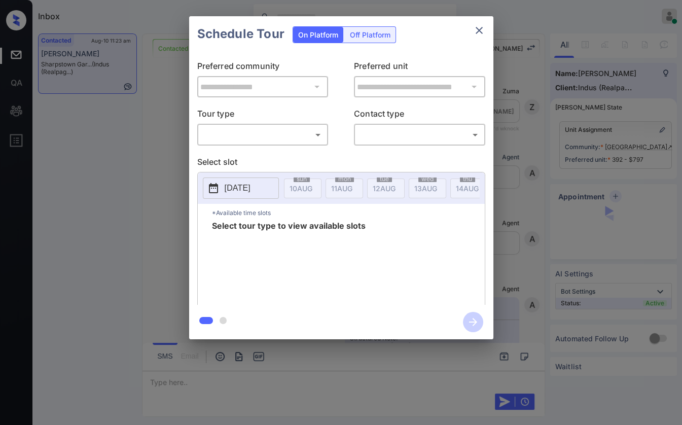
scroll to position [1202, 0]
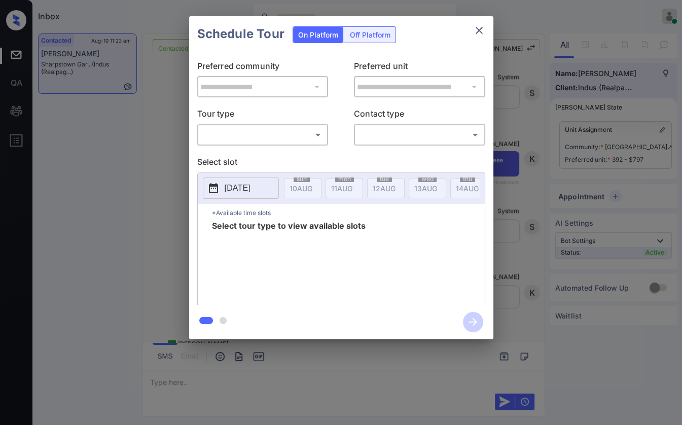
click at [239, 134] on body "Inbox Danielle Dela Cruz Online Set yourself offline Set yourself on break Prof…" at bounding box center [341, 212] width 682 height 425
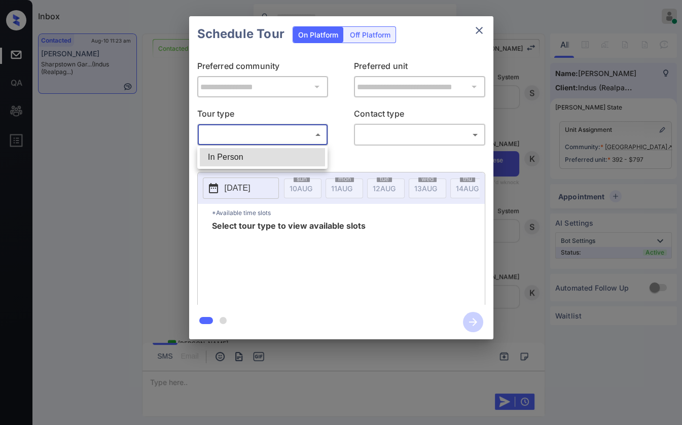
click at [229, 152] on li "In Person" at bounding box center [262, 157] width 125 height 18
type input "********"
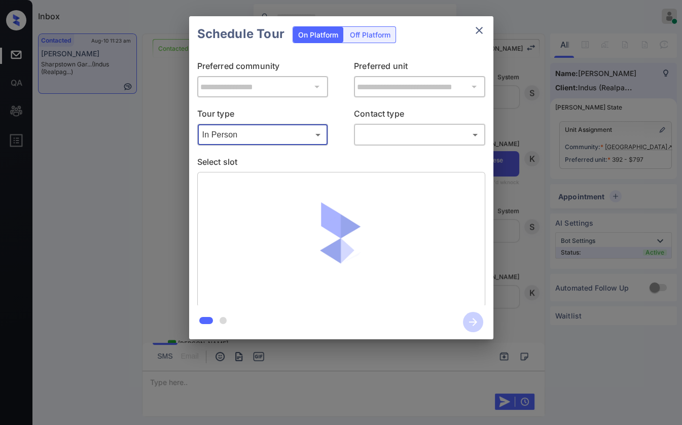
click at [410, 134] on body "Inbox Danielle Dela Cruz Online Set yourself offline Set yourself on break Prof…" at bounding box center [341, 212] width 682 height 425
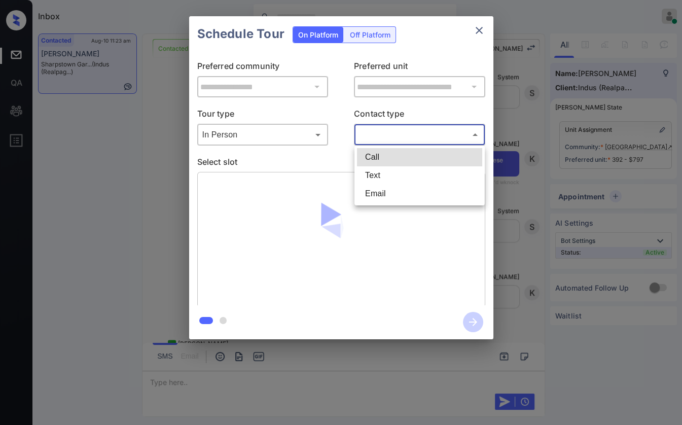
click at [382, 173] on li "Text" at bounding box center [419, 175] width 125 height 18
type input "****"
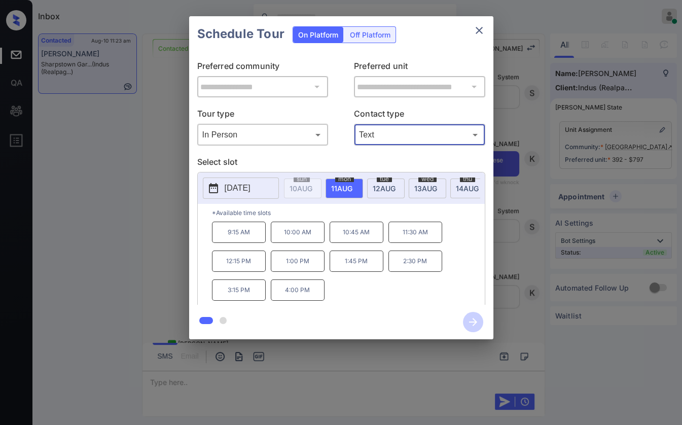
click at [418, 236] on p "11:30 AM" at bounding box center [415, 232] width 54 height 21
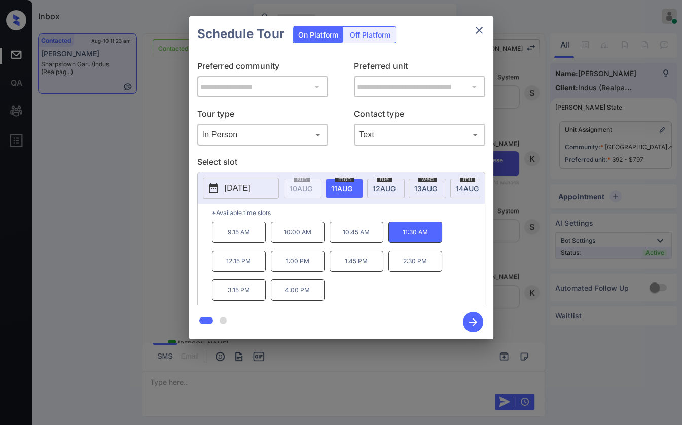
click at [476, 314] on icon "button" at bounding box center [473, 322] width 20 height 20
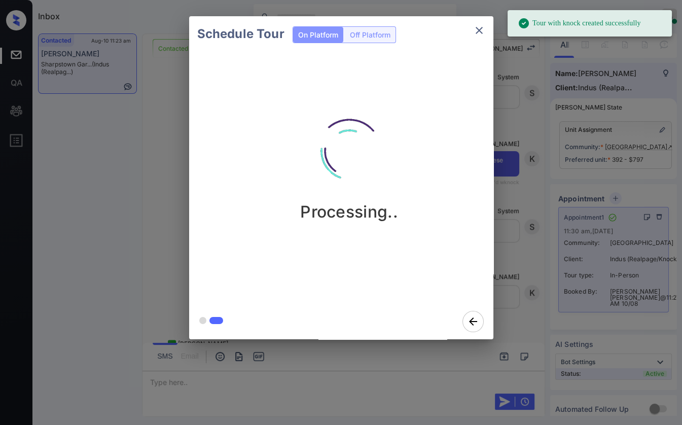
click at [479, 32] on icon "close" at bounding box center [479, 30] width 12 height 12
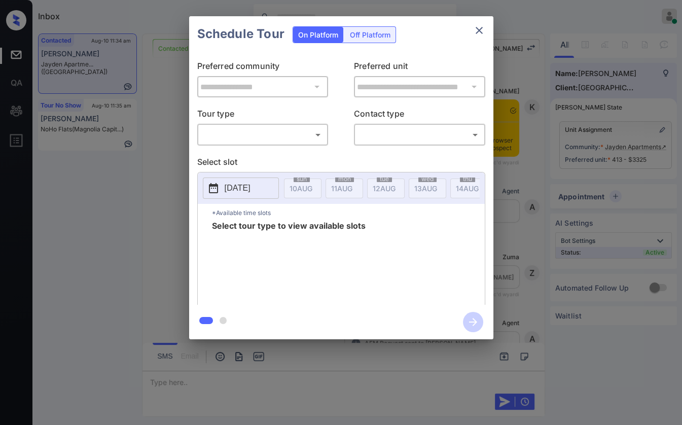
scroll to position [1609, 0]
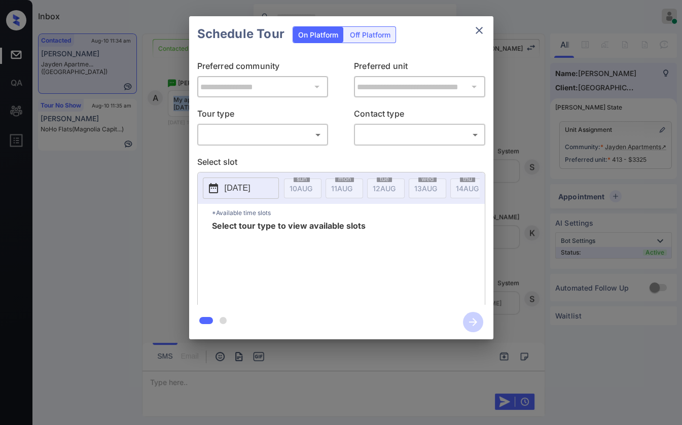
click at [254, 130] on body "Inbox Danielle Dela Cruz Online Set yourself offline Set yourself on break Prof…" at bounding box center [341, 212] width 682 height 425
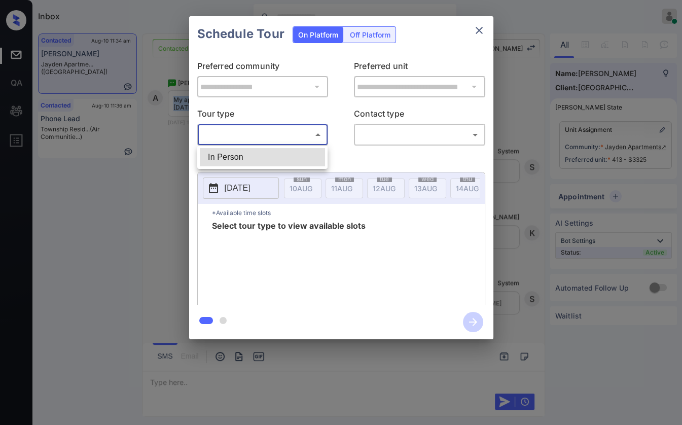
click at [247, 158] on li "In Person" at bounding box center [262, 157] width 125 height 18
type input "********"
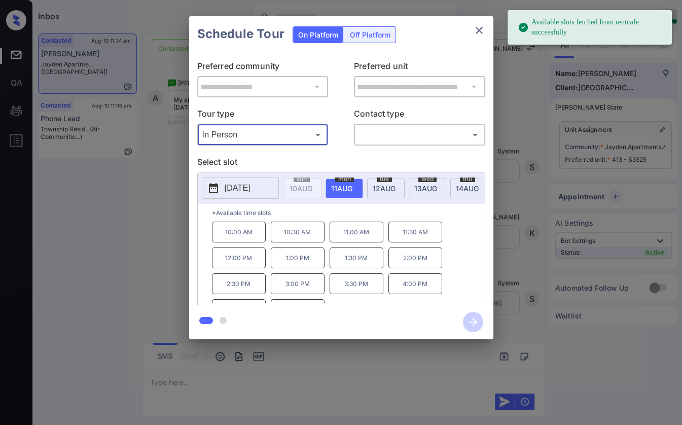
click at [312, 188] on span "13 AUG" at bounding box center [300, 188] width 23 height 9
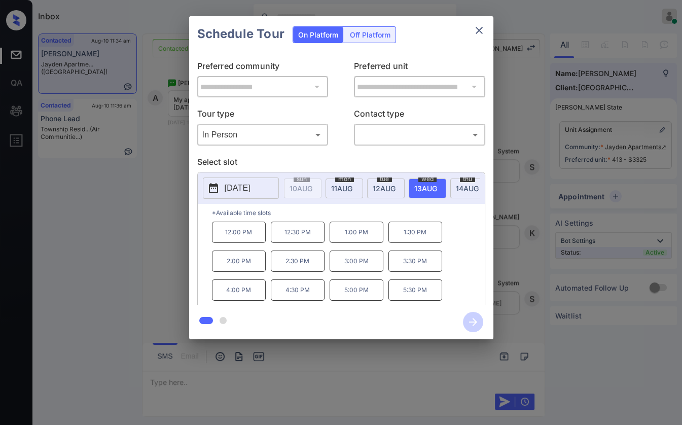
click at [479, 32] on icon "close" at bounding box center [479, 30] width 12 height 12
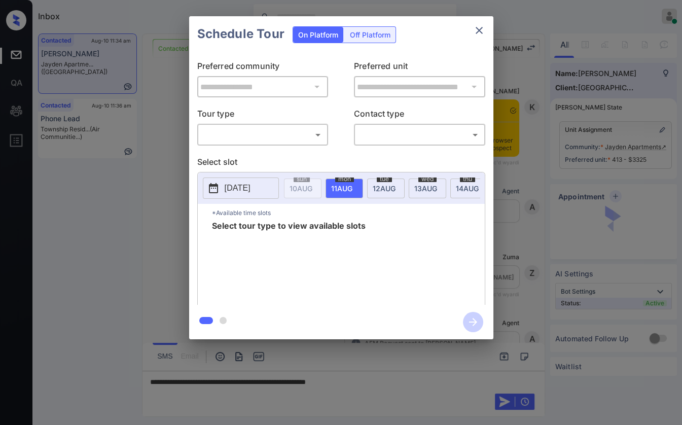
scroll to position [1609, 0]
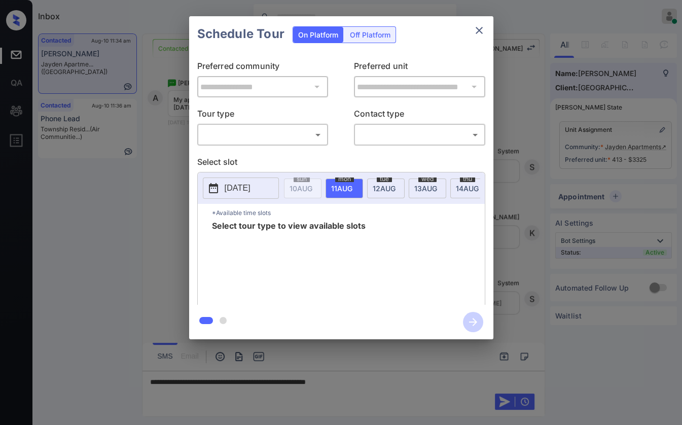
click at [273, 127] on body "Inbox Danielle Dela Cruz Online Set yourself offline Set yourself on break Prof…" at bounding box center [341, 212] width 682 height 425
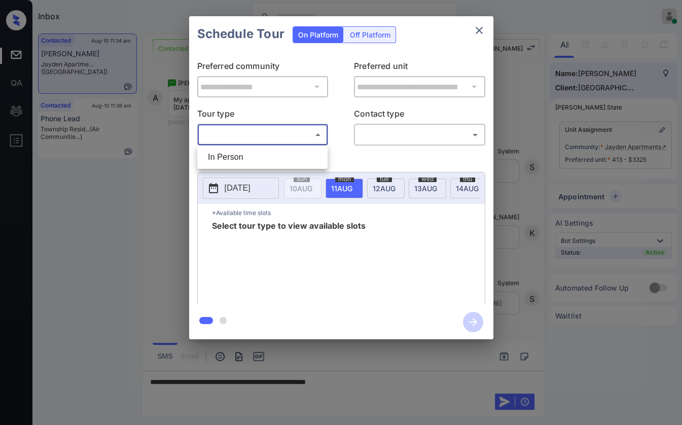
click at [245, 134] on div at bounding box center [341, 212] width 682 height 425
click at [230, 155] on div "**********" at bounding box center [341, 178] width 304 height 253
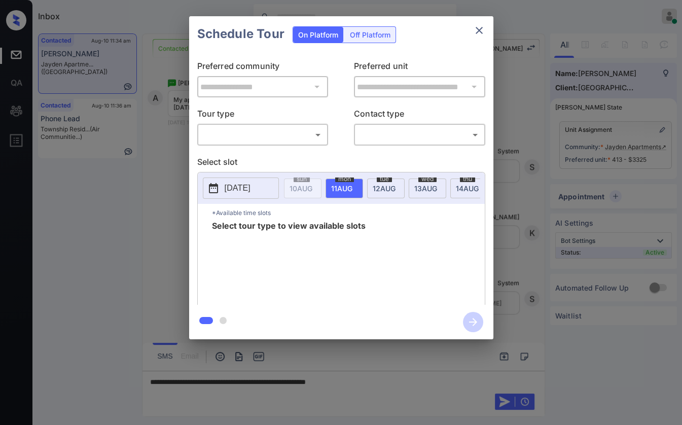
click at [261, 133] on body "Inbox Danielle Dela Cruz Online Set yourself offline Set yourself on break Prof…" at bounding box center [341, 212] width 682 height 425
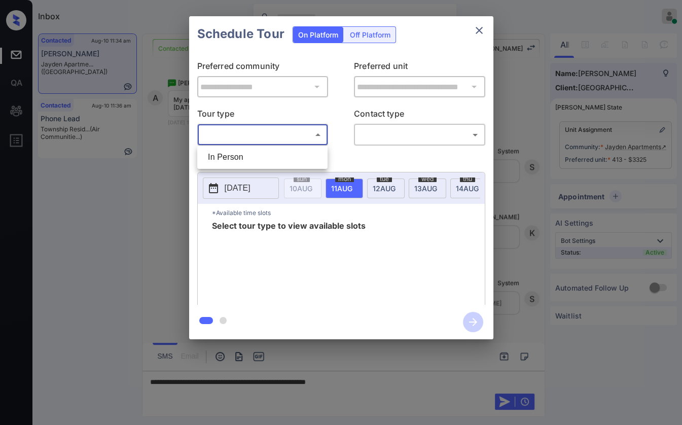
click at [234, 155] on li "In Person" at bounding box center [262, 157] width 125 height 18
type input "********"
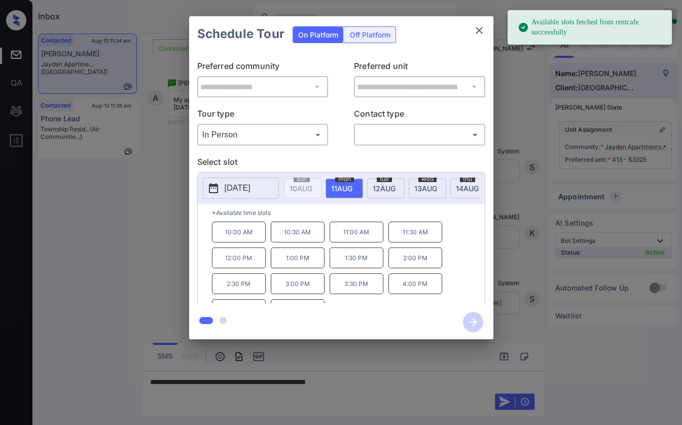
click at [312, 185] on span "13 AUG" at bounding box center [300, 188] width 23 height 9
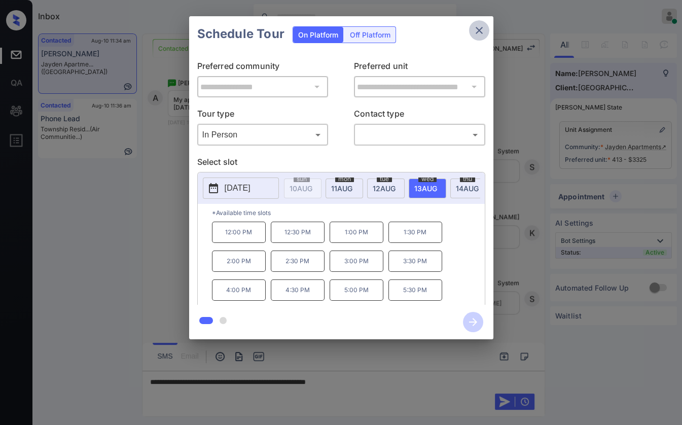
click at [474, 33] on icon "close" at bounding box center [479, 30] width 12 height 12
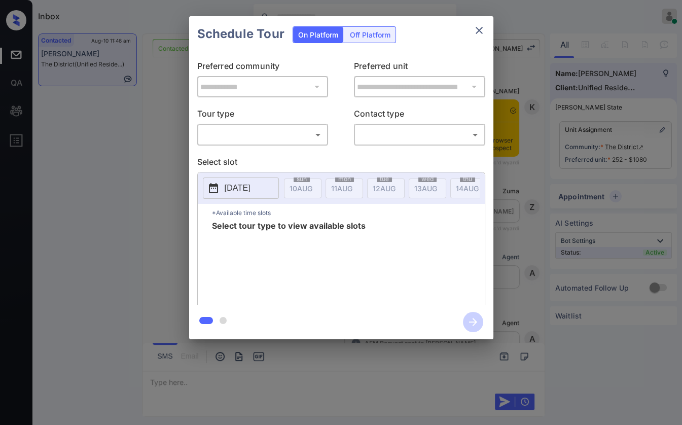
click at [251, 129] on body "Inbox [PERSON_NAME] [PERSON_NAME] Online Set yourself offline Set yourself on b…" at bounding box center [341, 212] width 682 height 425
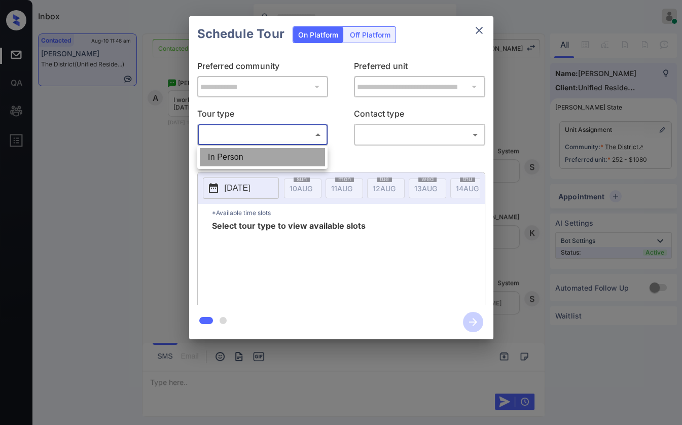
click at [231, 157] on li "In Person" at bounding box center [262, 157] width 125 height 18
type input "********"
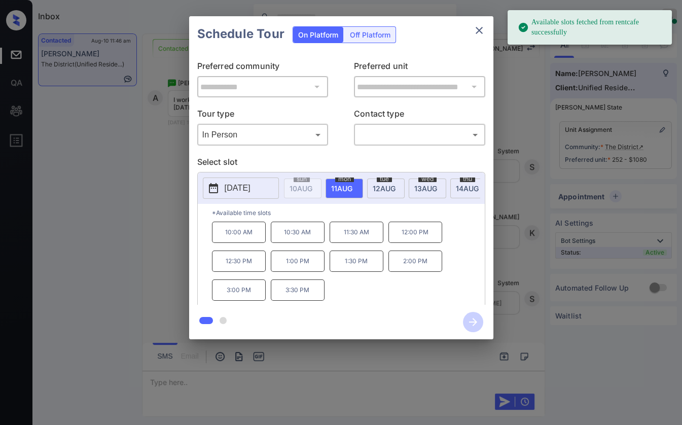
click at [225, 189] on p "[DATE]" at bounding box center [238, 188] width 26 height 12
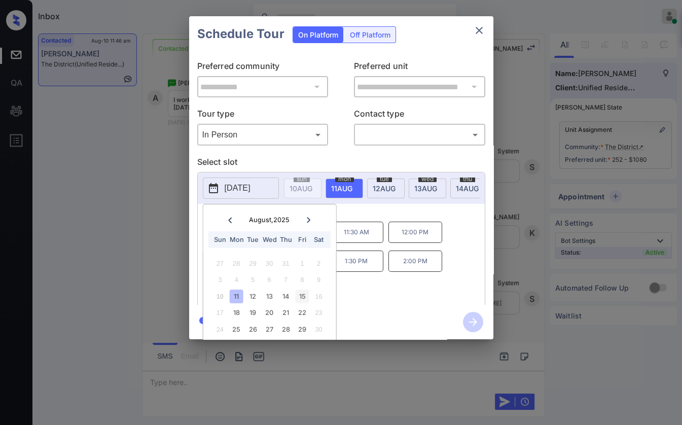
click at [301, 295] on div "15" at bounding box center [303, 296] width 14 height 14
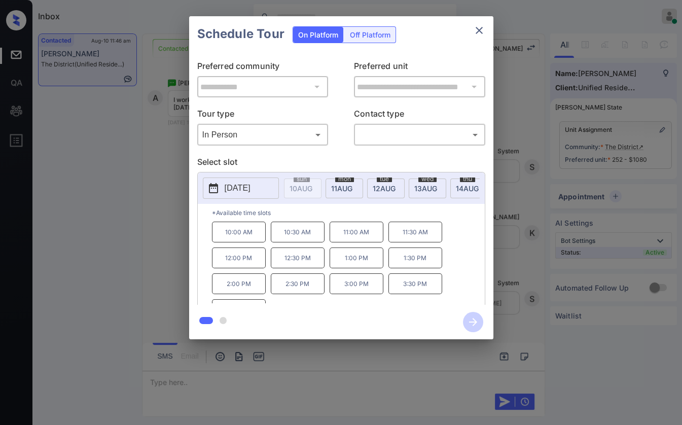
click at [422, 213] on p "*Available time slots" at bounding box center [348, 213] width 273 height 18
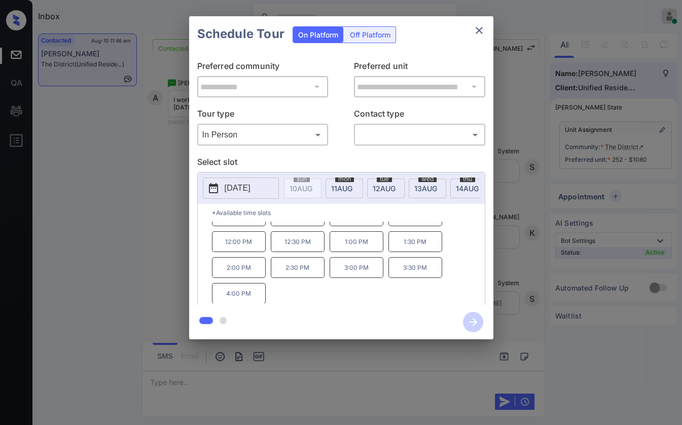
click at [478, 30] on icon "close" at bounding box center [479, 30] width 12 height 12
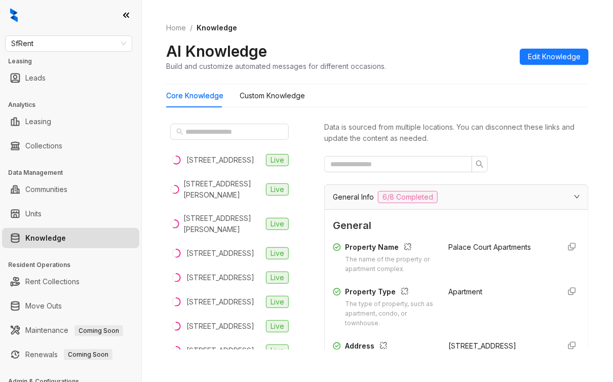
click at [0, 47] on html "SfRent Leasing Leads Analytics Leasing Collections Data Management Communities …" at bounding box center [306, 191] width 613 height 382
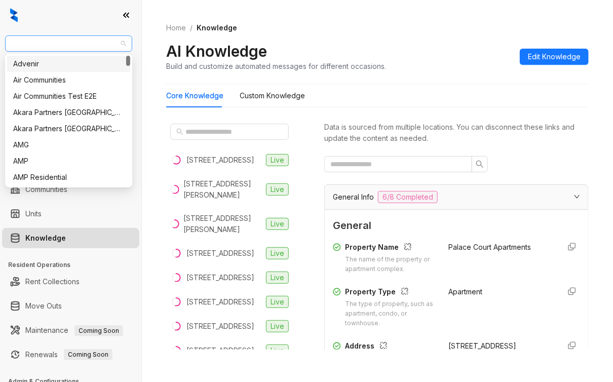
click at [86, 47] on span "SfRent" at bounding box center [68, 43] width 115 height 15
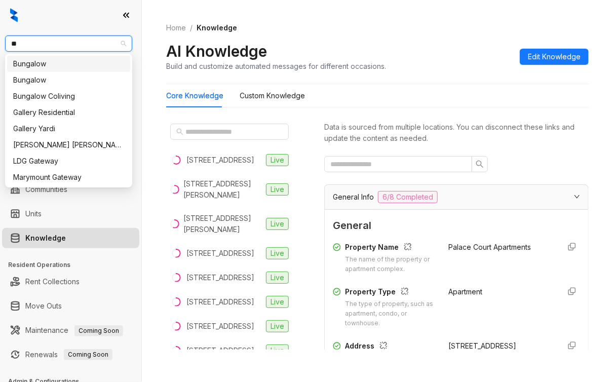
type input "***"
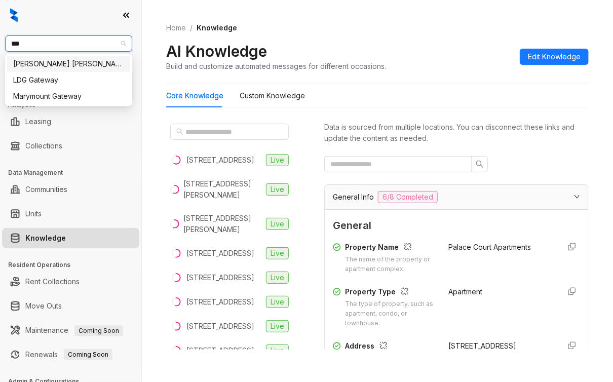
click at [67, 61] on div "[PERSON_NAME] [PERSON_NAME]" at bounding box center [68, 63] width 111 height 11
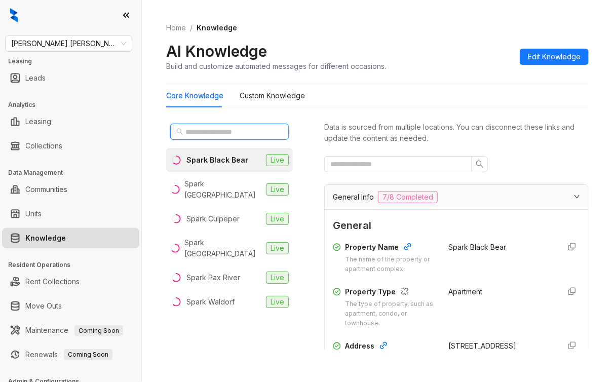
click at [230, 129] on input "text" at bounding box center [230, 131] width 89 height 11
type input "*"
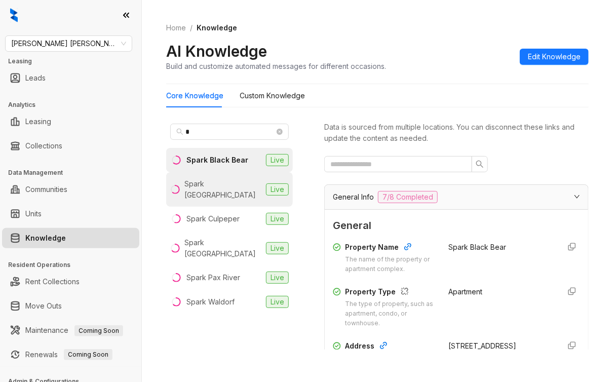
click at [224, 180] on div "Spark [GEOGRAPHIC_DATA]" at bounding box center [224, 189] width 78 height 22
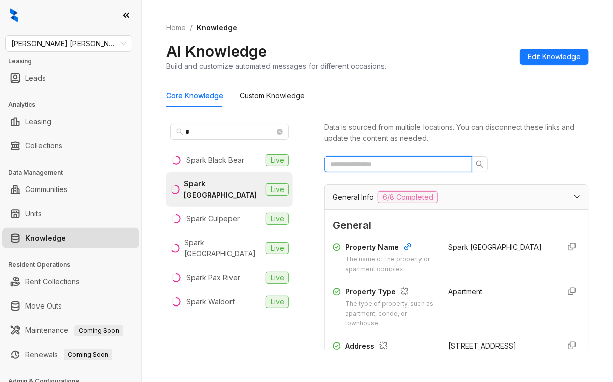
click at [387, 164] on input "text" at bounding box center [395, 164] width 128 height 11
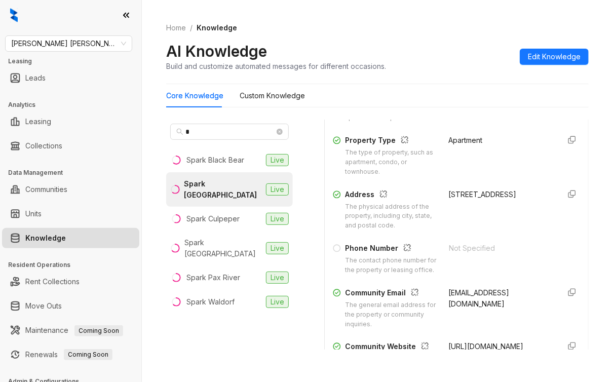
scroll to position [152, 0]
click at [80, 45] on span "Gates Hudson" at bounding box center [68, 43] width 115 height 15
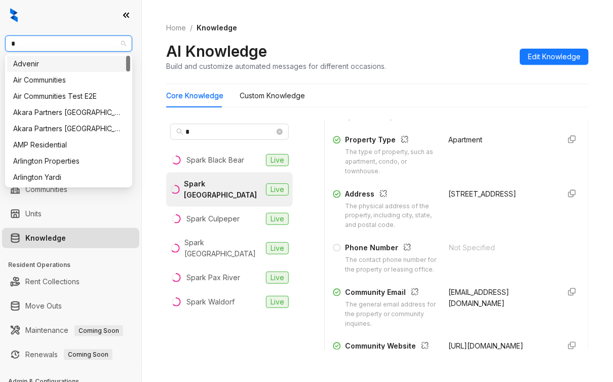
type input "**"
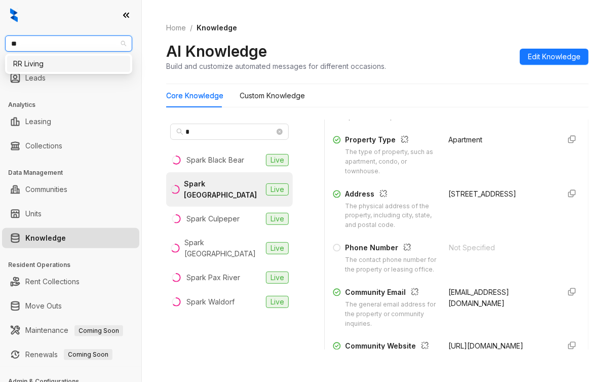
click at [36, 64] on div "RR Living" at bounding box center [68, 63] width 111 height 11
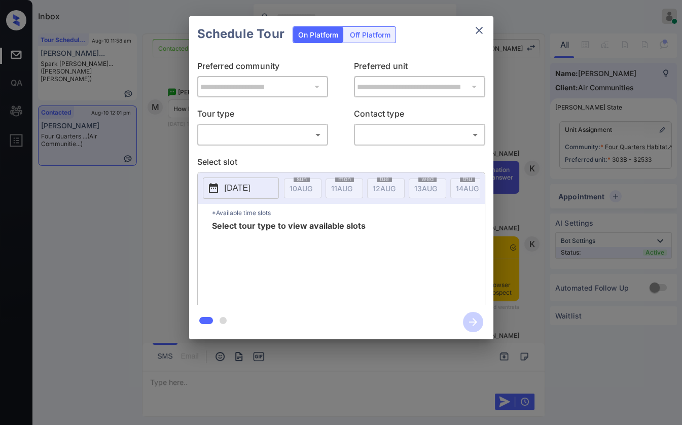
scroll to position [3428, 0]
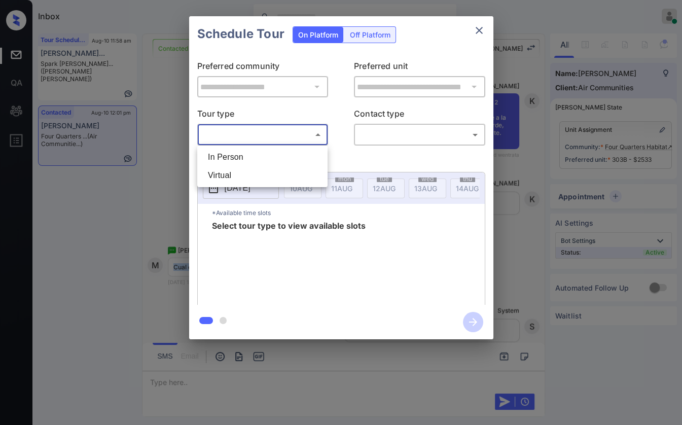
click at [229, 137] on body "Inbox Danielle Dela Cruz Online Set yourself offline Set yourself on break Prof…" at bounding box center [341, 212] width 682 height 425
click at [235, 159] on li "In Person" at bounding box center [262, 157] width 125 height 18
type input "********"
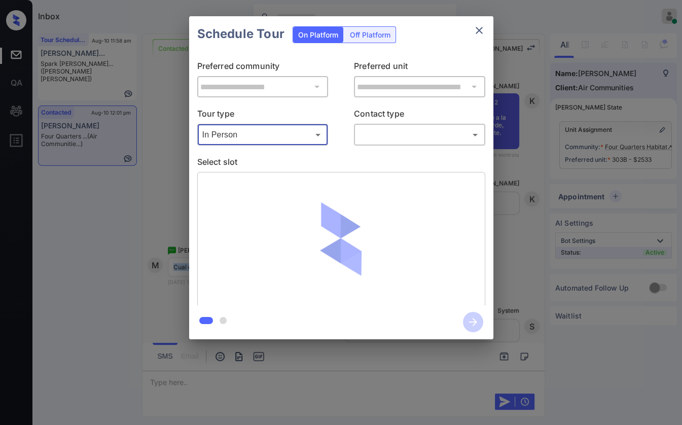
click at [391, 132] on body "Inbox Danielle Dela Cruz Online Set yourself offline Set yourself on break Prof…" at bounding box center [341, 212] width 682 height 425
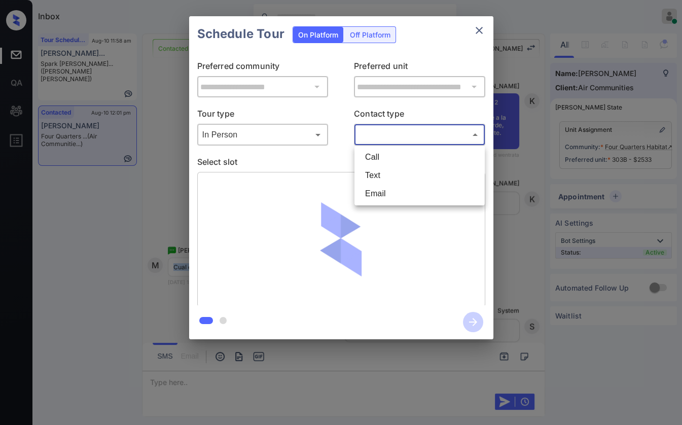
click at [375, 167] on li "Text" at bounding box center [419, 175] width 125 height 18
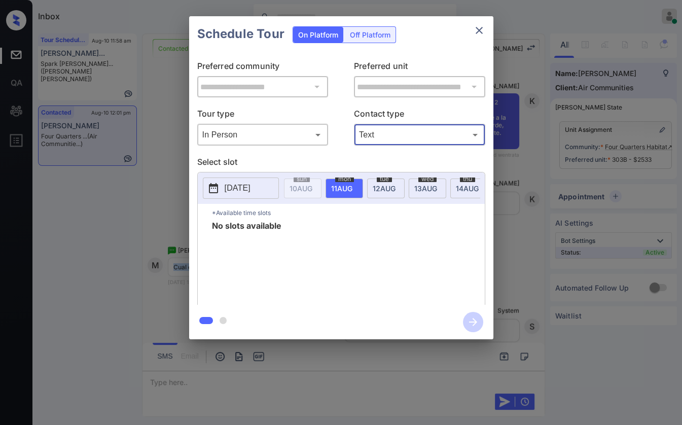
type input "****"
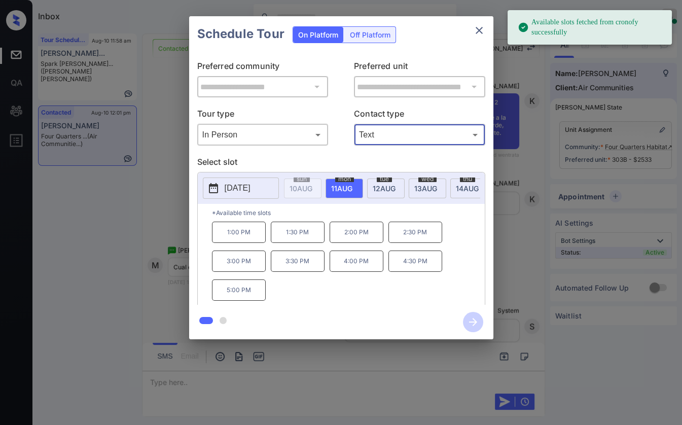
click at [312, 184] on span "13 AUG" at bounding box center [300, 188] width 23 height 9
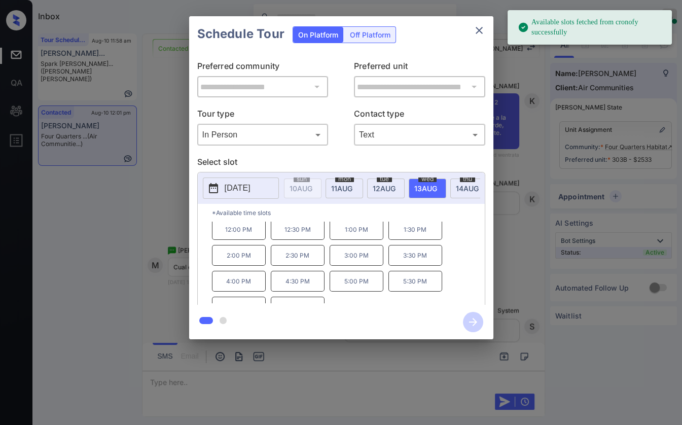
scroll to position [42, 0]
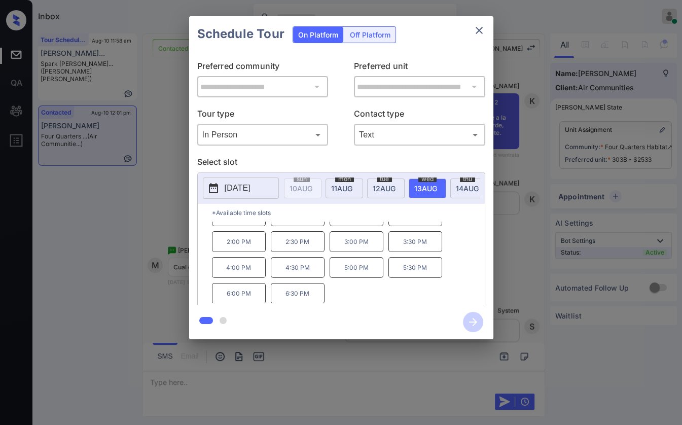
click at [476, 34] on icon "close" at bounding box center [479, 30] width 12 height 12
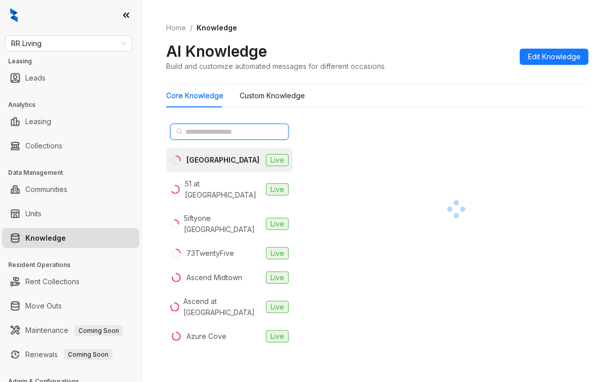
click at [215, 134] on input "text" at bounding box center [230, 131] width 89 height 11
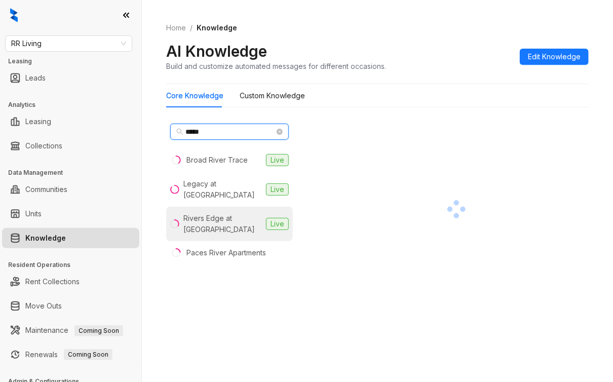
type input "*****"
click at [201, 218] on div "Rivers Edge at [GEOGRAPHIC_DATA]" at bounding box center [223, 224] width 79 height 22
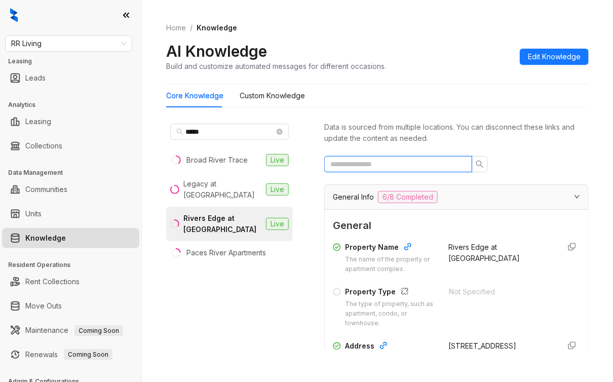
click at [358, 163] on input "text" at bounding box center [395, 164] width 128 height 11
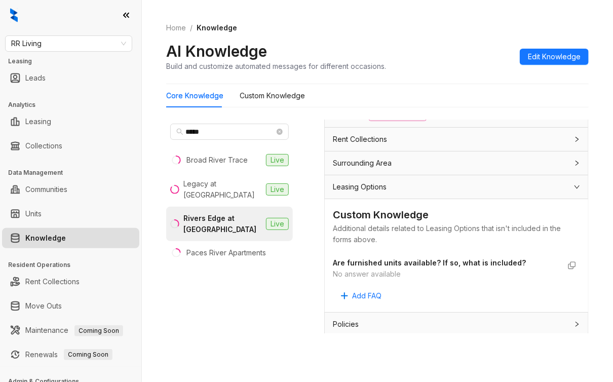
scroll to position [32, 0]
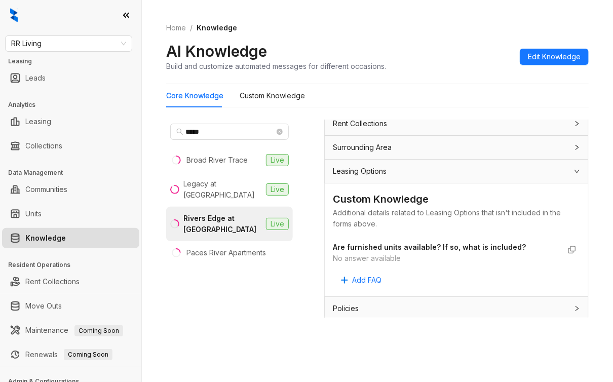
type input "*****"
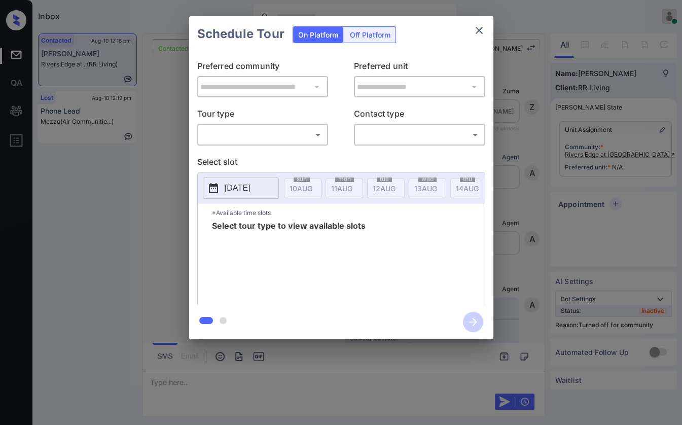
click at [234, 133] on body "Inbox Danielle Dela Cruz Online Set yourself offline Set yourself on break Prof…" at bounding box center [341, 212] width 682 height 425
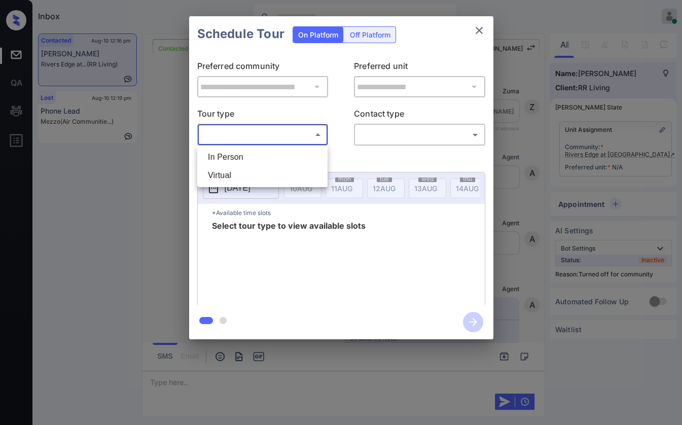
drag, startPoint x: 393, startPoint y: 91, endPoint x: 415, endPoint y: 85, distance: 23.3
click at [393, 91] on div at bounding box center [341, 212] width 682 height 425
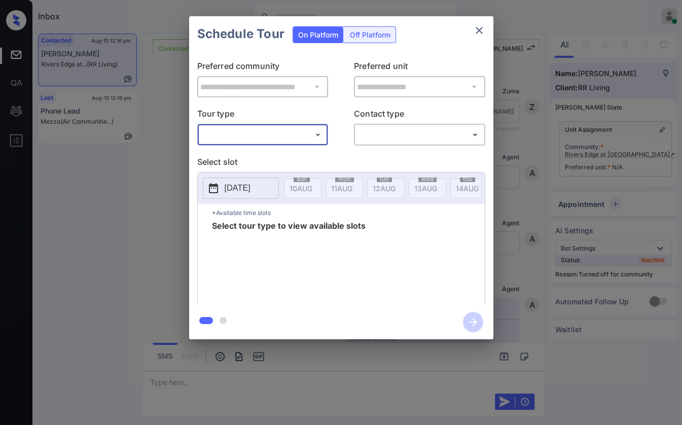
click at [477, 33] on icon "close" at bounding box center [479, 30] width 12 height 12
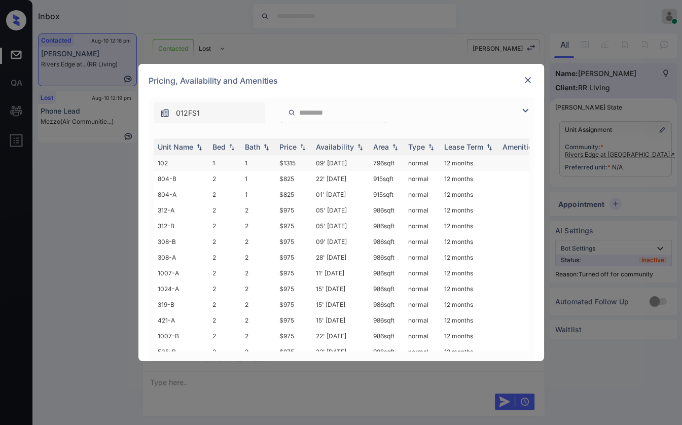
click at [204, 162] on td "102" at bounding box center [181, 163] width 55 height 16
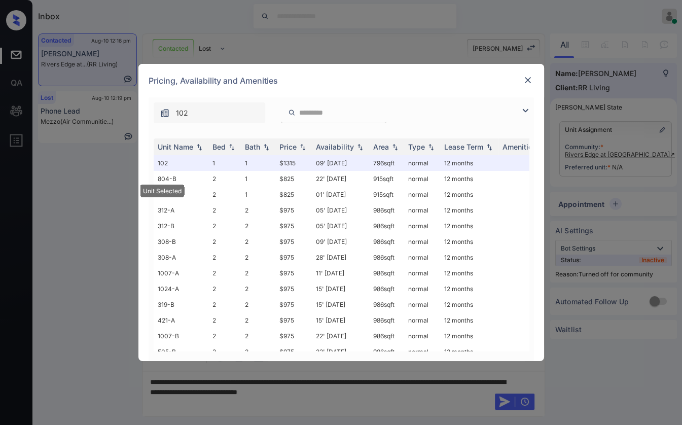
click at [530, 79] on img at bounding box center [528, 80] width 10 height 10
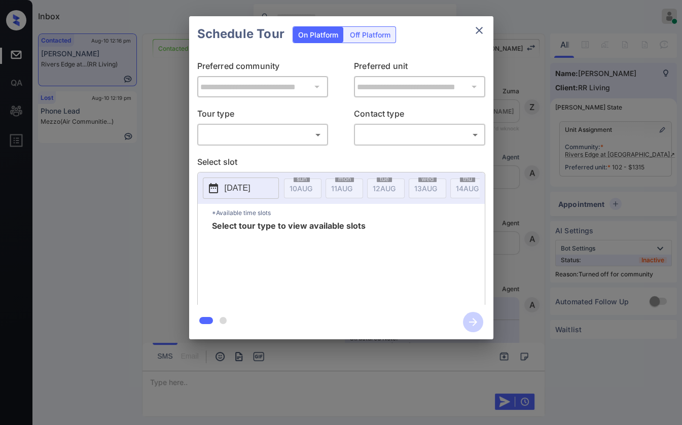
scroll to position [462, 0]
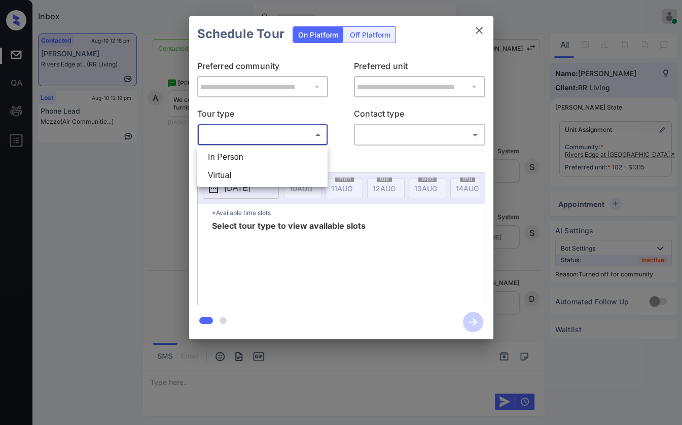
click at [270, 140] on body "Inbox [PERSON_NAME] [PERSON_NAME] Online Set yourself offline Set yourself on b…" at bounding box center [341, 212] width 682 height 425
click at [237, 158] on li "In Person" at bounding box center [262, 157] width 125 height 18
type input "********"
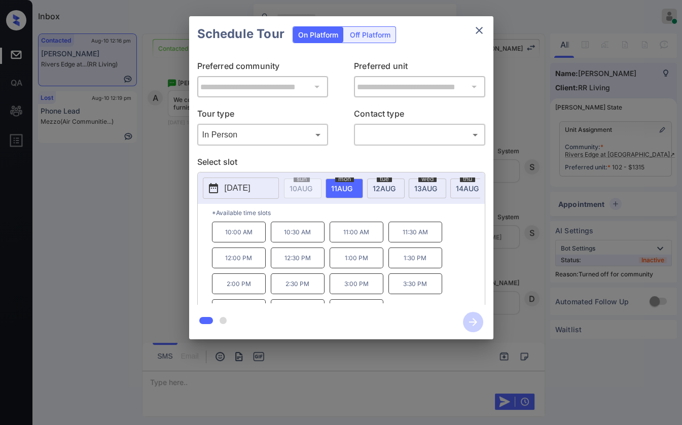
click at [287, 214] on p "*Available time slots" at bounding box center [348, 213] width 273 height 18
click at [166, 174] on div "**********" at bounding box center [341, 177] width 682 height 355
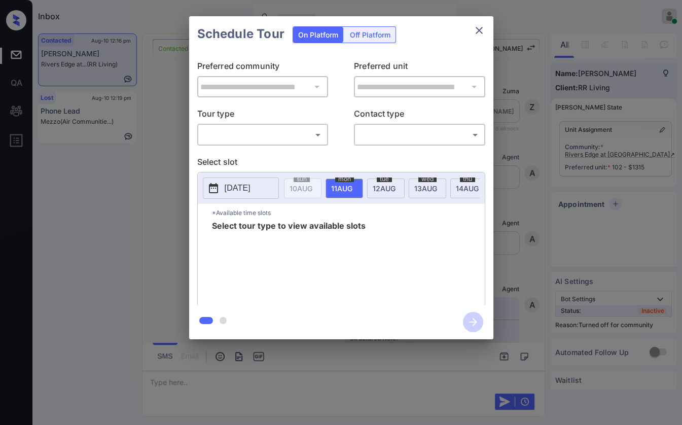
scroll to position [462, 0]
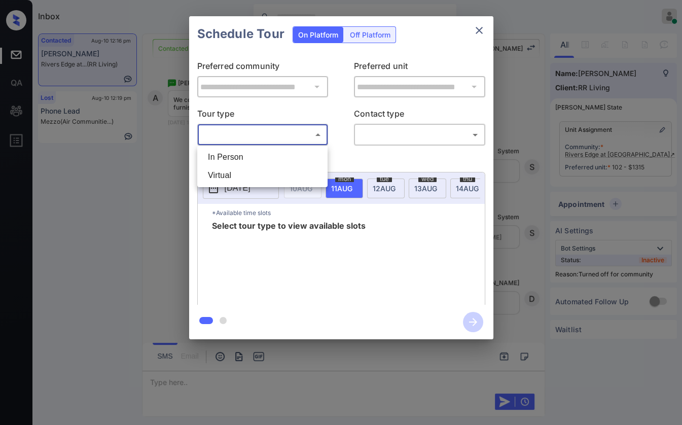
click at [286, 132] on body "Inbox Danielle Dela Cruz Online Set yourself offline Set yourself on break Prof…" at bounding box center [341, 212] width 682 height 425
click at [227, 155] on li "In Person" at bounding box center [262, 157] width 125 height 18
type input "********"
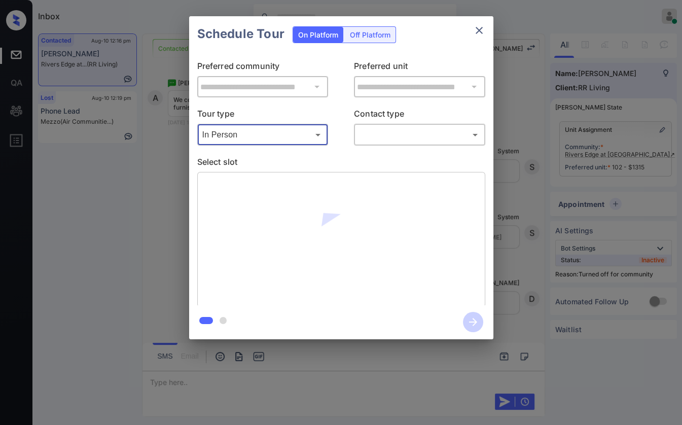
click at [420, 133] on body "Inbox Danielle Dela Cruz Online Set yourself offline Set yourself on break Prof…" at bounding box center [341, 212] width 682 height 425
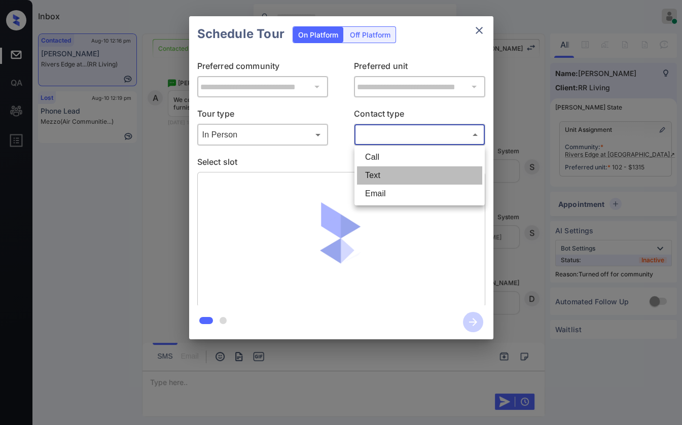
click at [384, 174] on li "Text" at bounding box center [419, 175] width 125 height 18
type input "****"
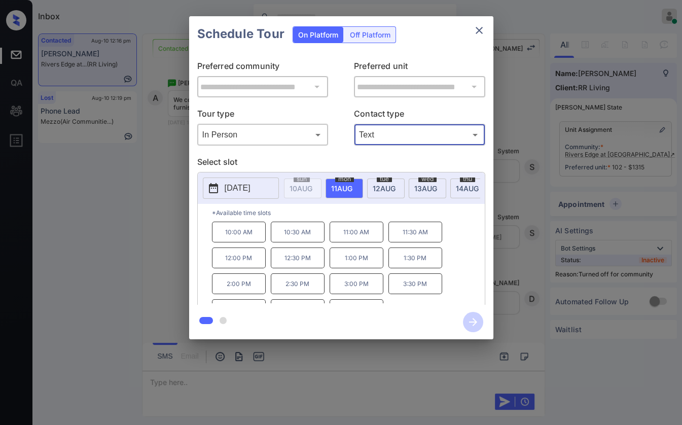
click at [242, 261] on p "12:00 PM" at bounding box center [239, 257] width 54 height 21
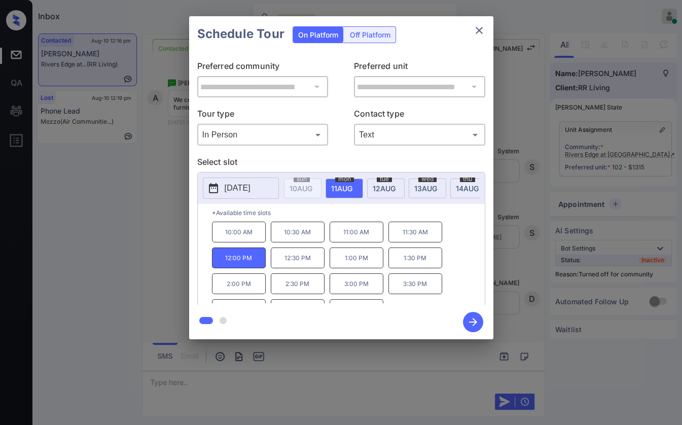
click at [475, 326] on icon "button" at bounding box center [473, 322] width 20 height 20
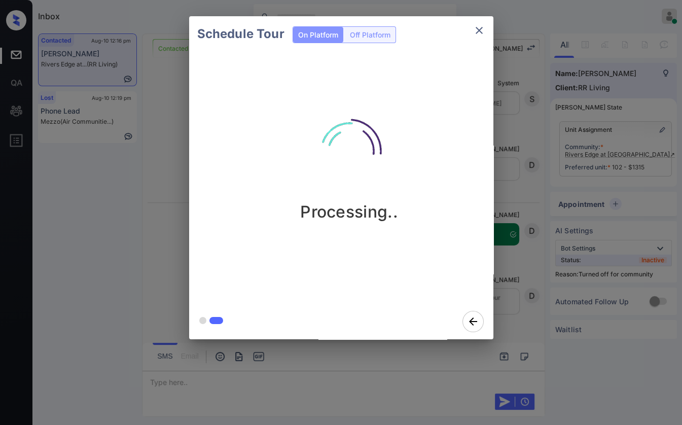
scroll to position [595, 0]
click at [475, 30] on icon "close" at bounding box center [479, 30] width 12 height 12
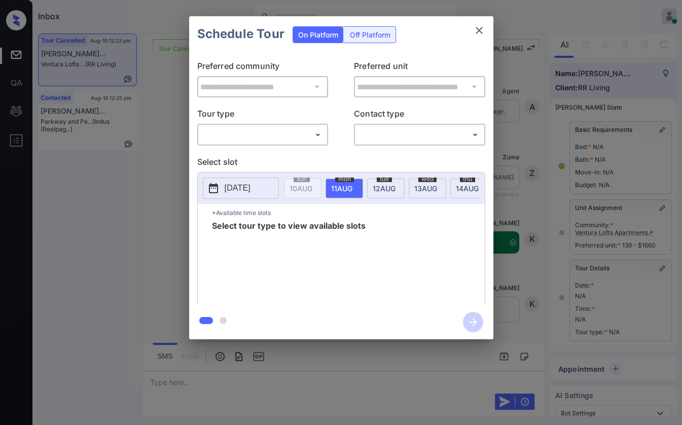
scroll to position [4423, 0]
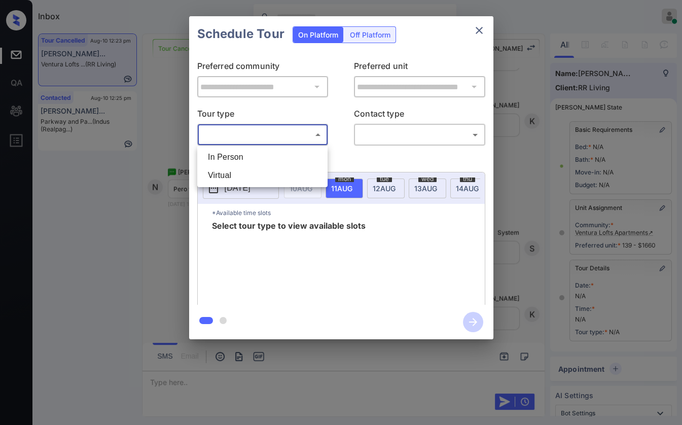
click at [274, 137] on body "Inbox [PERSON_NAME] [PERSON_NAME] Online Set yourself offline Set yourself on b…" at bounding box center [341, 212] width 682 height 425
click at [242, 156] on li "In Person" at bounding box center [262, 157] width 125 height 18
type input "********"
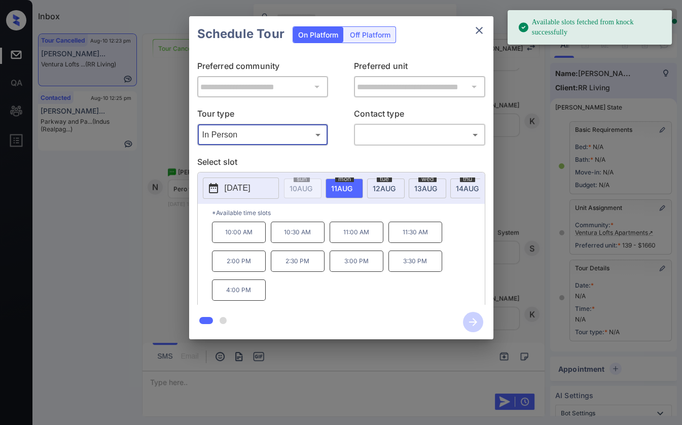
click at [250, 188] on p "[DATE]" at bounding box center [238, 188] width 26 height 12
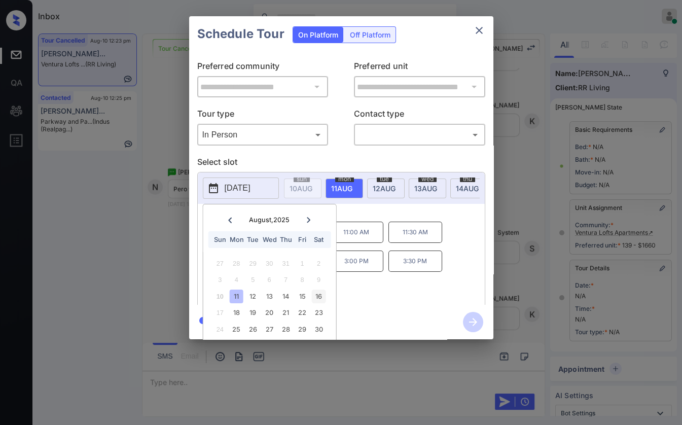
click at [314, 296] on div "16" at bounding box center [319, 296] width 14 height 14
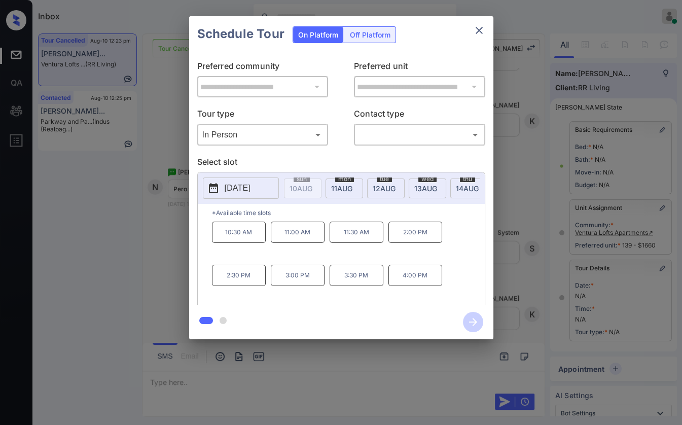
click at [391, 216] on p "*Available time slots" at bounding box center [348, 213] width 273 height 18
click at [152, 240] on div "**********" at bounding box center [341, 177] width 682 height 355
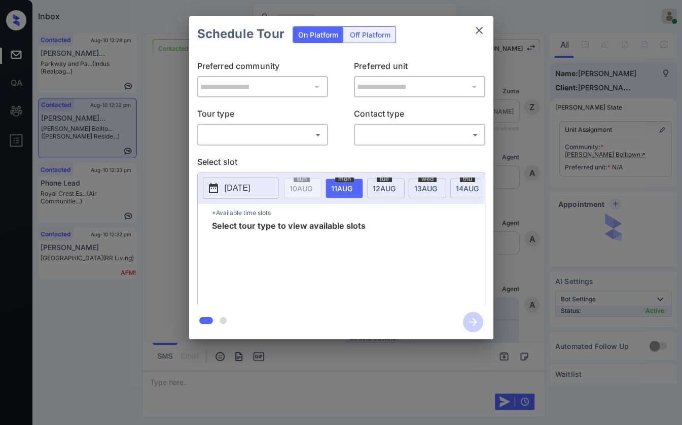
scroll to position [2028, 0]
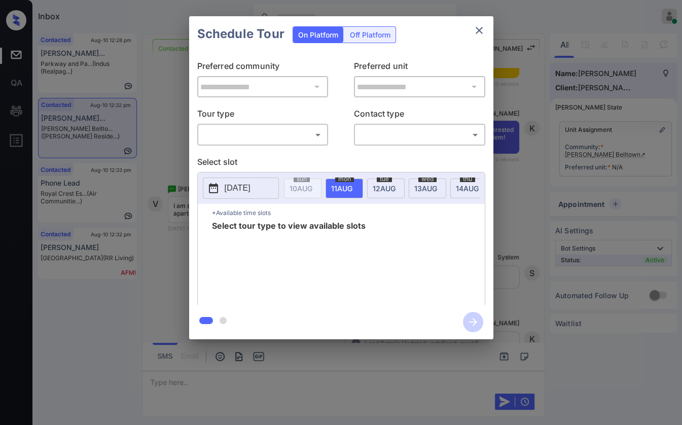
click at [251, 134] on body "Inbox Danielle Dela Cruz Online Set yourself offline Set yourself on break Prof…" at bounding box center [341, 212] width 682 height 425
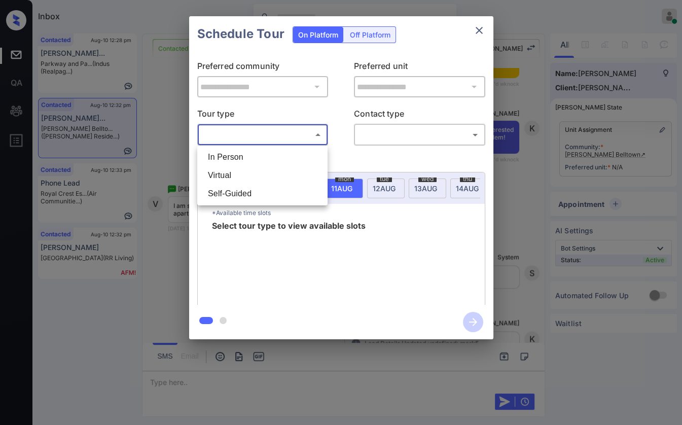
click at [227, 157] on li "In Person" at bounding box center [262, 157] width 125 height 18
type input "********"
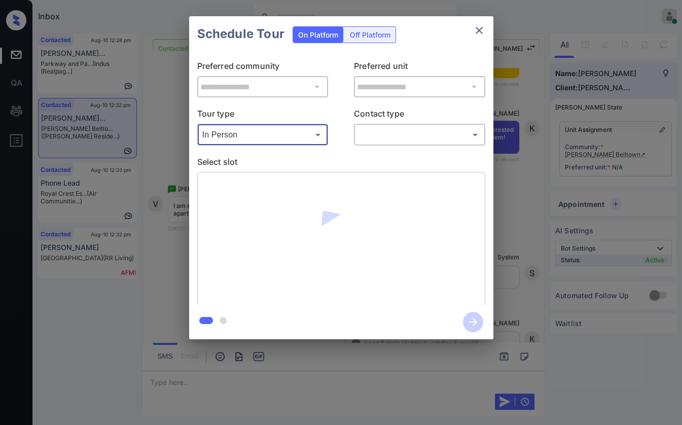
click at [394, 133] on body "Inbox Danielle Dela Cruz Online Set yourself offline Set yourself on break Prof…" at bounding box center [341, 212] width 682 height 425
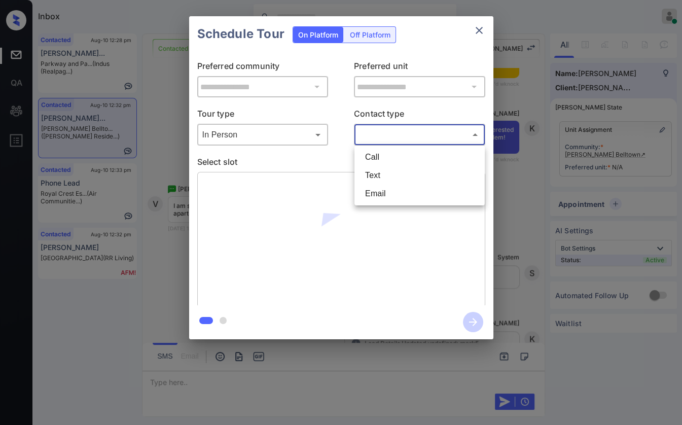
click at [376, 184] on li "Text" at bounding box center [419, 175] width 125 height 18
type input "****"
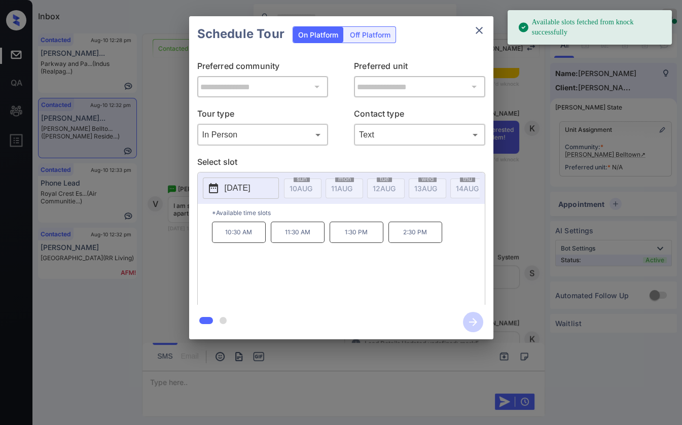
click at [242, 185] on p "2025-08-19" at bounding box center [238, 188] width 26 height 12
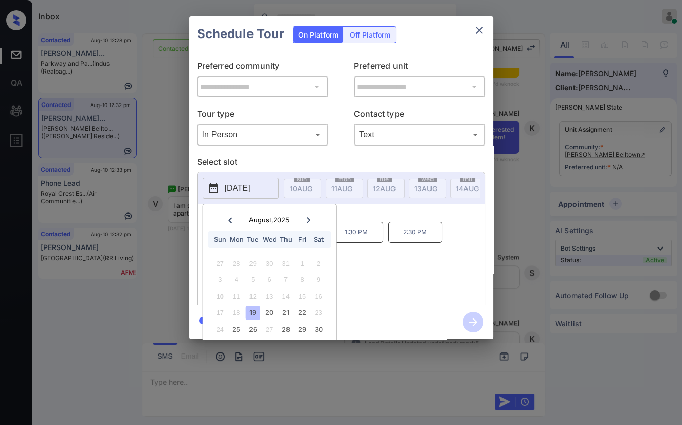
click at [251, 313] on div "19" at bounding box center [253, 313] width 14 height 14
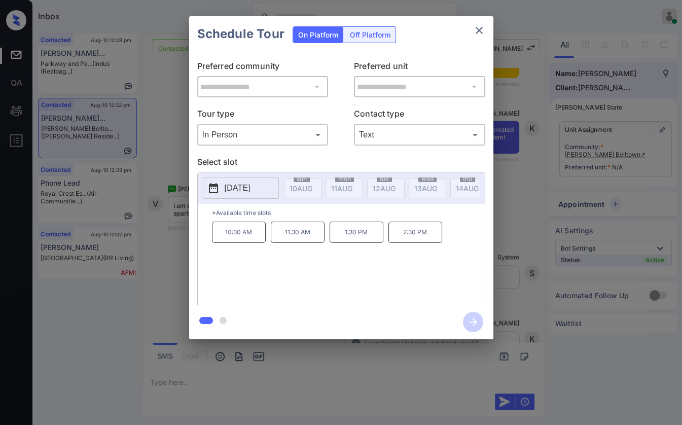
click at [377, 292] on div "10:30 AM 11:30 AM 1:30 PM 2:30 PM" at bounding box center [348, 262] width 273 height 81
click at [475, 31] on icon "close" at bounding box center [479, 30] width 12 height 12
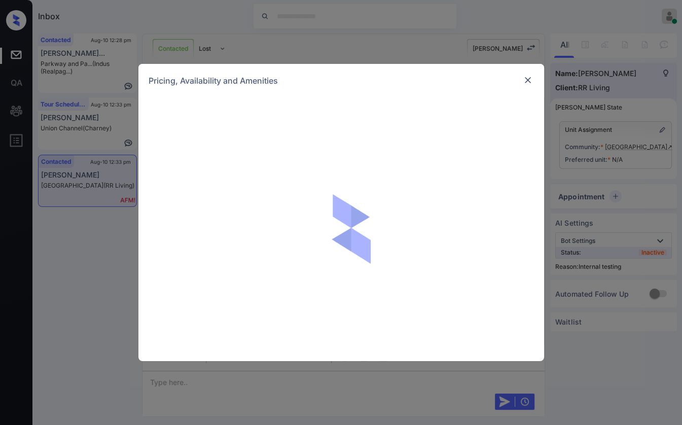
scroll to position [2138, 0]
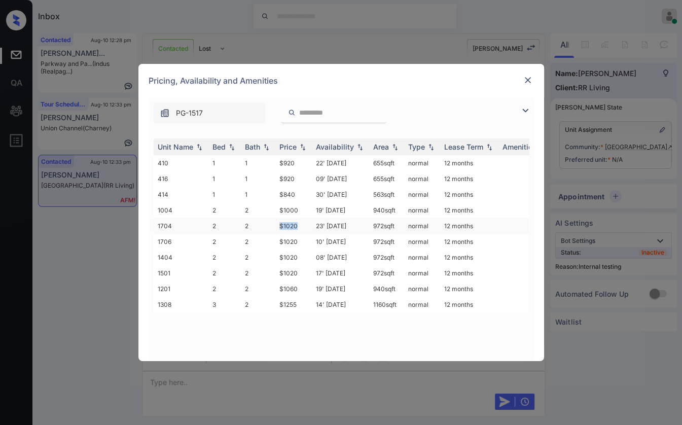
drag, startPoint x: 280, startPoint y: 223, endPoint x: 295, endPoint y: 223, distance: 14.7
click at [295, 223] on td "$1020" at bounding box center [293, 226] width 37 height 16
copy td "$1020"
click at [528, 80] on img at bounding box center [528, 80] width 10 height 10
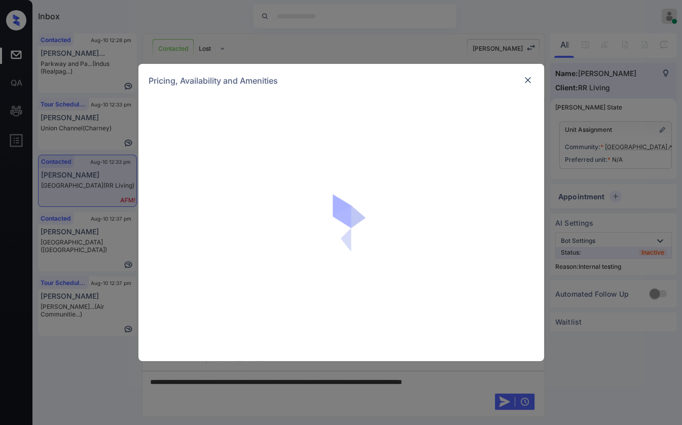
scroll to position [2138, 0]
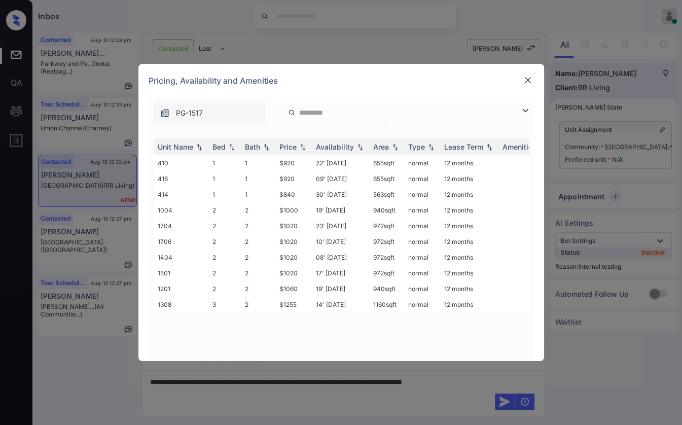
click at [520, 81] on div "Pricing, Availability and Amenities" at bounding box center [341, 80] width 406 height 33
drag, startPoint x: 536, startPoint y: 84, endPoint x: 529, endPoint y: 127, distance: 43.7
click at [536, 83] on div "Pricing, Availability and Amenities" at bounding box center [341, 80] width 406 height 33
click at [527, 81] on img at bounding box center [528, 80] width 10 height 10
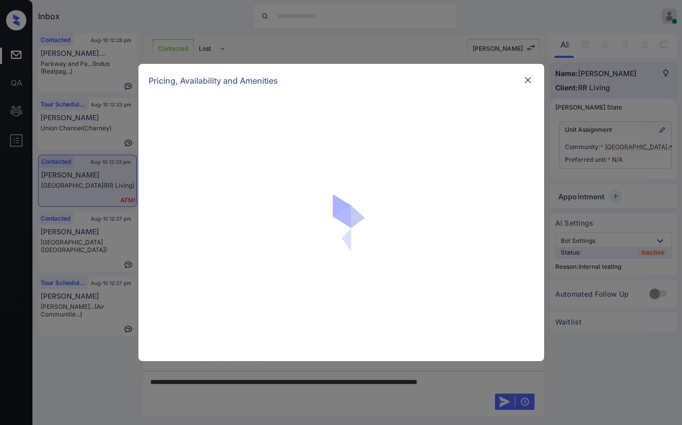
scroll to position [2138, 0]
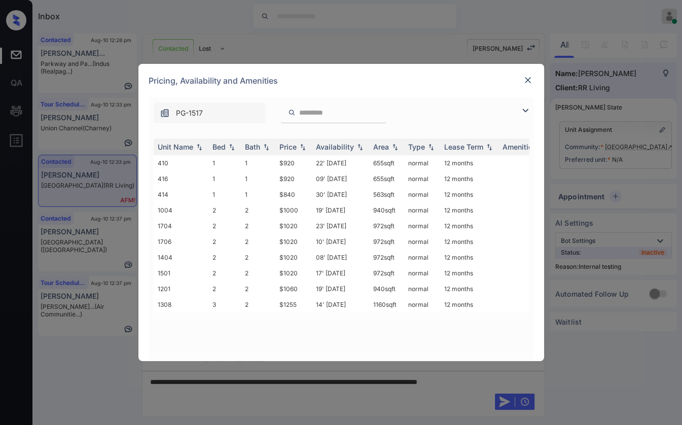
click at [530, 80] on img at bounding box center [528, 80] width 10 height 10
